Goal: Information Seeking & Learning: Learn about a topic

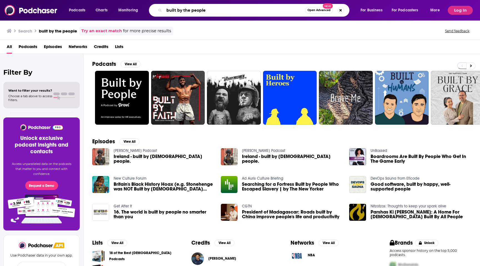
drag, startPoint x: 215, startPoint y: 11, endPoint x: 139, endPoint y: 9, distance: 76.7
click at [139, 9] on div "Podcasts Charts Monitoring built by the people Open Advanced New For Business F…" at bounding box center [255, 10] width 380 height 13
type input "marketing school"
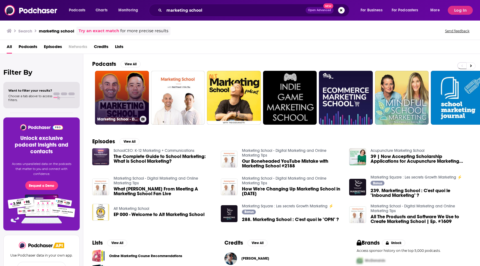
click at [126, 90] on link "Marketing School - Digital Marketing and Online Marketing Tips" at bounding box center [122, 98] width 54 height 54
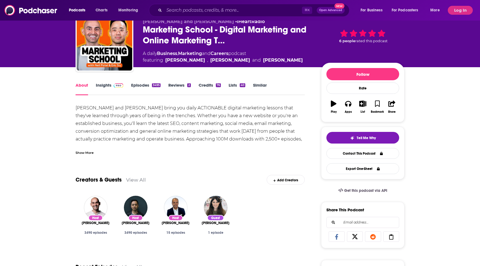
scroll to position [24, 0]
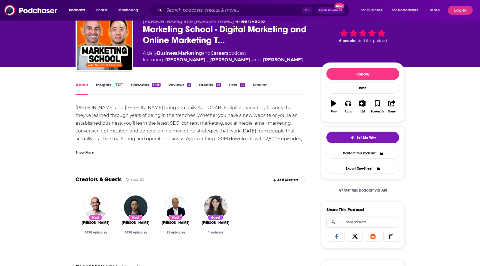
click at [136, 86] on link "Episodes 3495" at bounding box center [145, 88] width 29 height 13
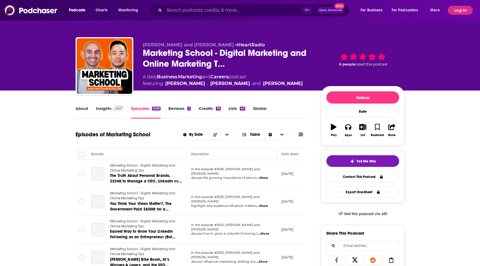
click at [111, 108] on span at bounding box center [117, 108] width 12 height 5
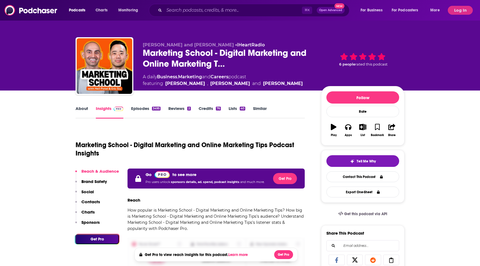
click at [121, 107] on img at bounding box center [119, 109] width 10 height 4
click at [150, 108] on link "Episodes 3495" at bounding box center [145, 112] width 29 height 13
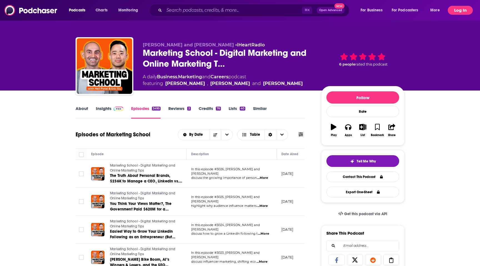
click at [463, 8] on button "Log In" at bounding box center [460, 10] width 25 height 9
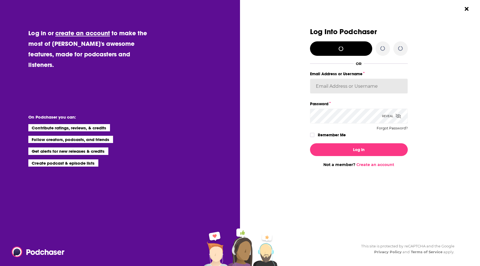
type input "[PERSON_NAME][EMAIL_ADDRESS][PERSON_NAME][DOMAIN_NAME]"
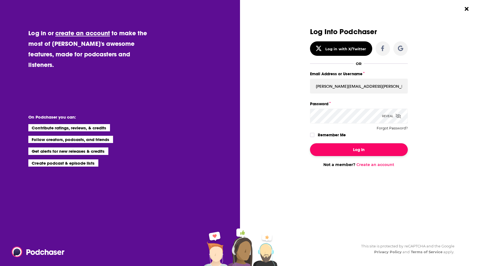
click at [357, 151] on button "Log In" at bounding box center [359, 149] width 98 height 13
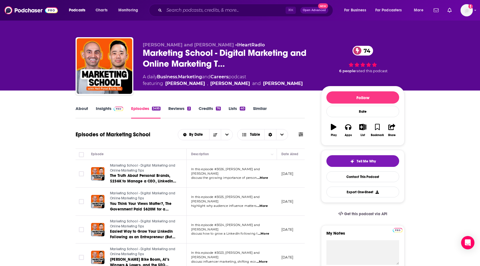
click at [109, 108] on link "Insights" at bounding box center [109, 112] width 27 height 13
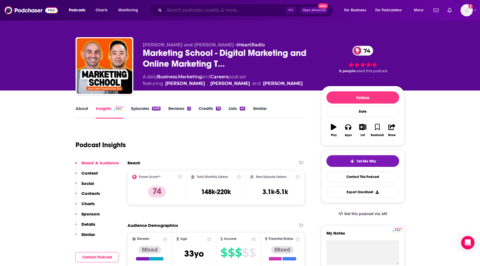
click at [183, 10] on input "Search podcasts, credits, & more..." at bounding box center [224, 10] width 121 height 9
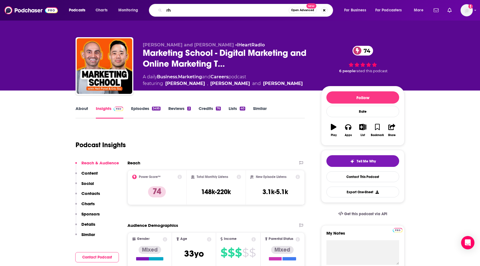
type input "r"
type input "the cmo podcast"
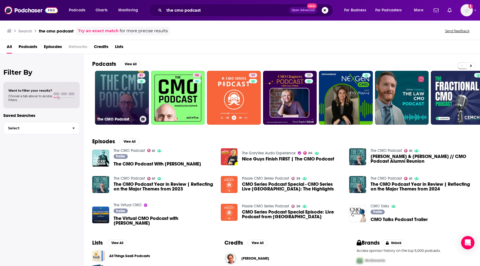
click at [117, 91] on link "61 The CMO Podcast" at bounding box center [122, 98] width 54 height 54
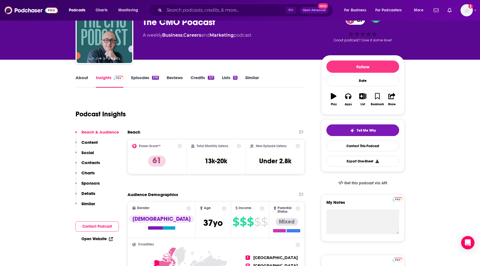
scroll to position [31, 0]
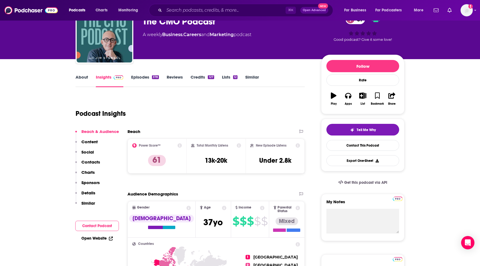
click at [179, 78] on link "Reviews" at bounding box center [175, 80] width 16 height 13
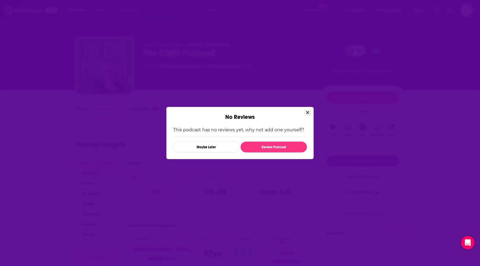
click at [311, 110] on button "Close" at bounding box center [307, 112] width 7 height 7
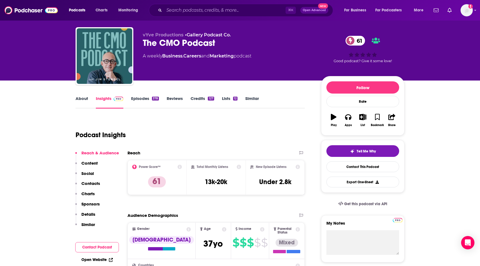
scroll to position [10, 0]
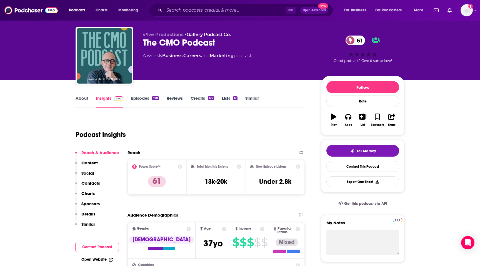
click at [87, 162] on p "Content" at bounding box center [89, 162] width 16 height 5
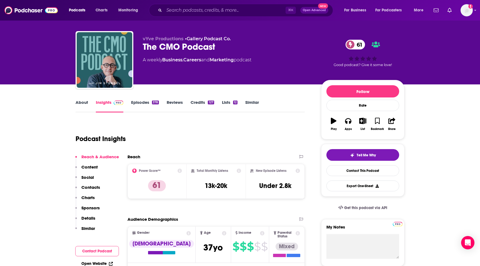
scroll to position [7, 0]
